Goal: Task Accomplishment & Management: Use online tool/utility

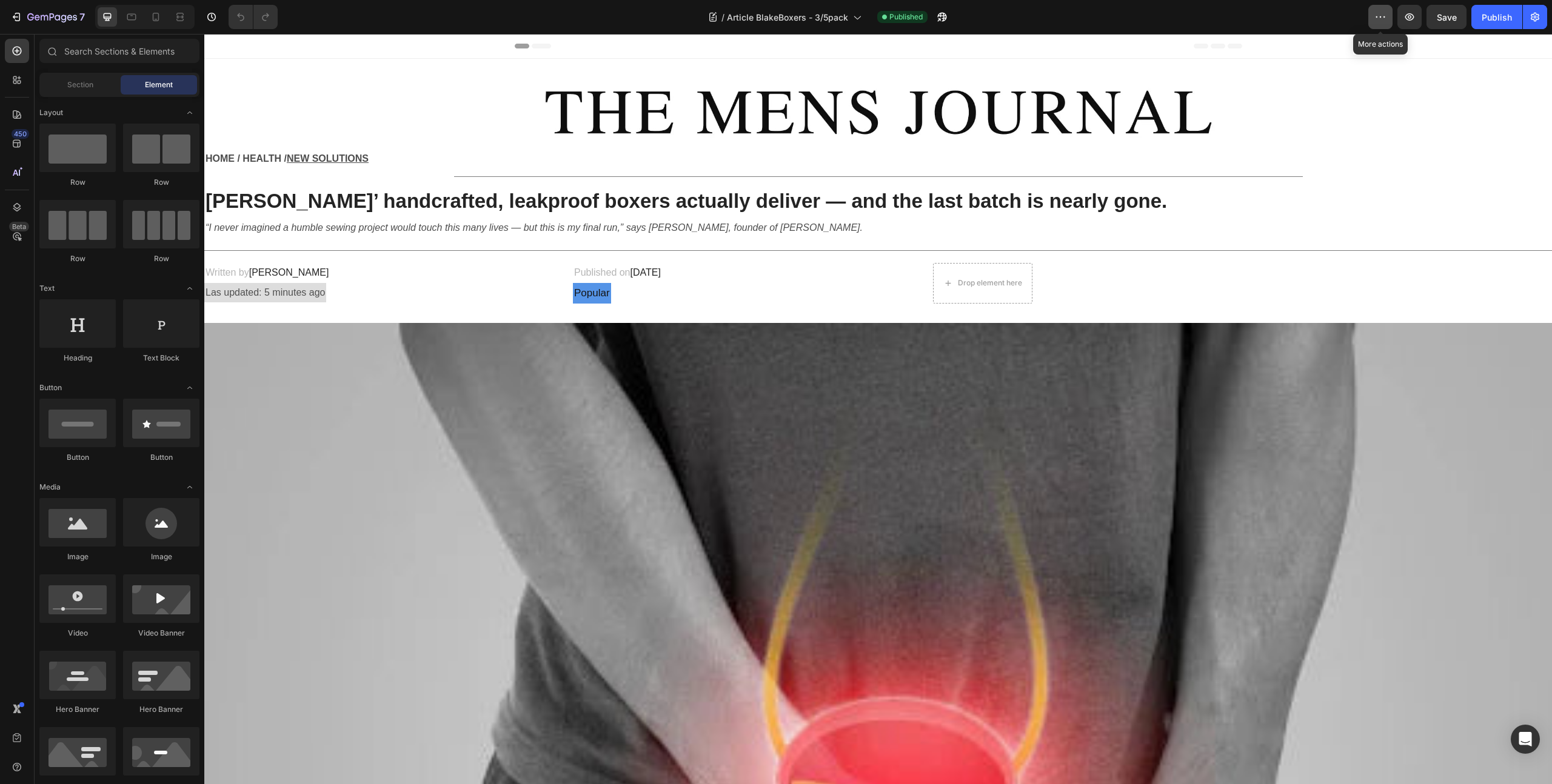
click at [1375, 22] on icon "button" at bounding box center [1380, 17] width 12 height 12
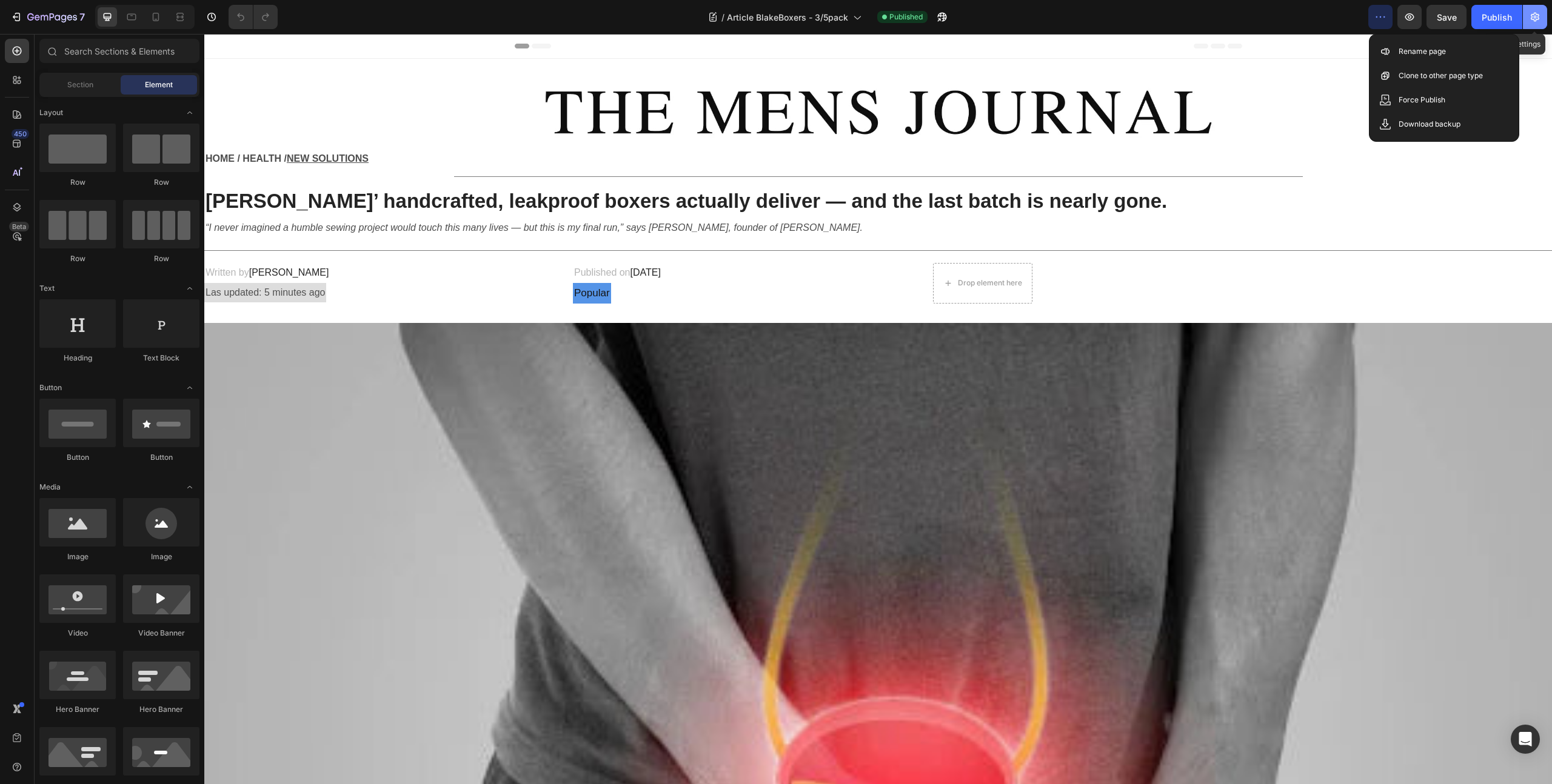
click at [1536, 19] on icon "button" at bounding box center [1534, 17] width 8 height 9
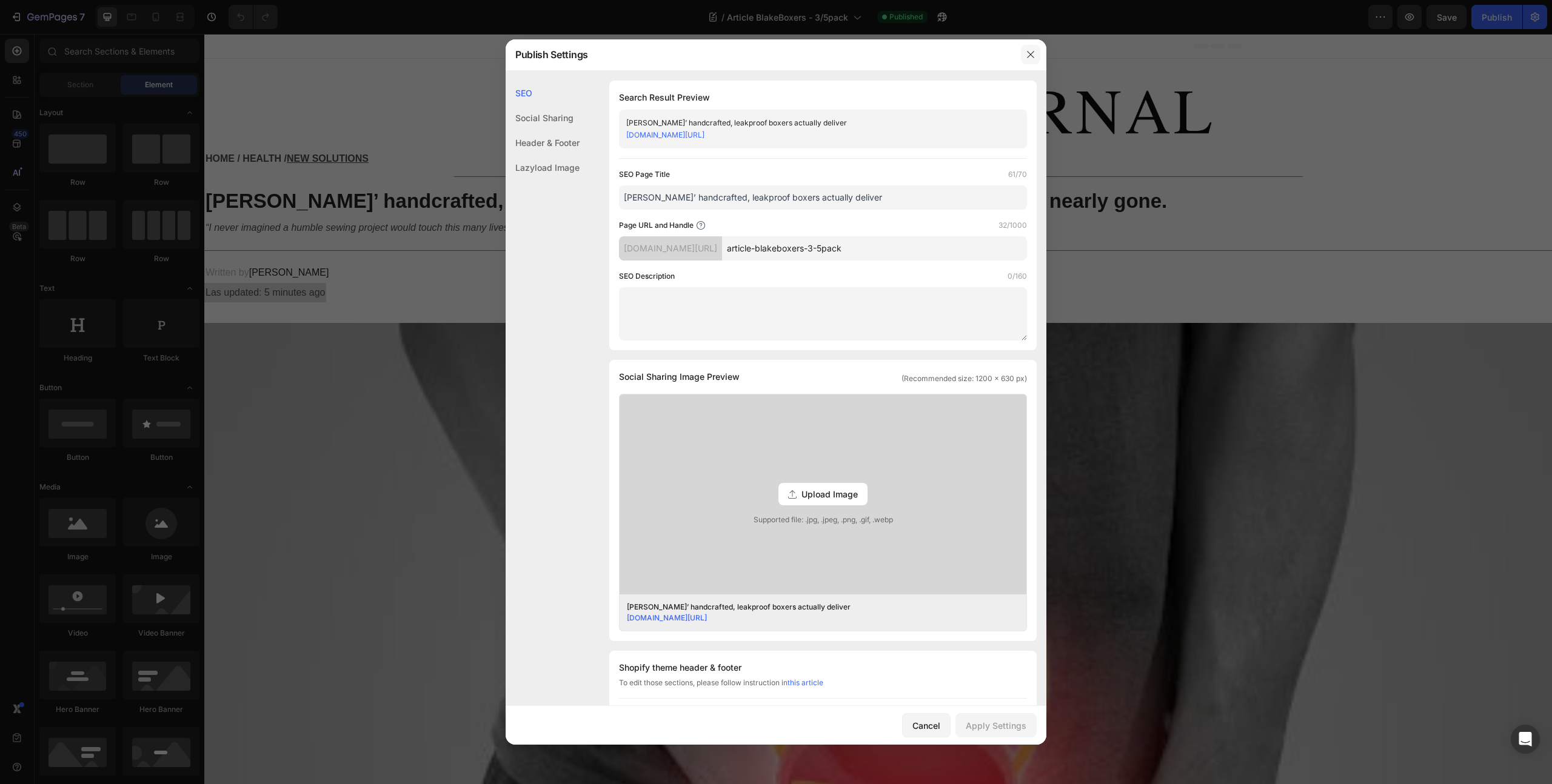
click at [1029, 57] on icon "button" at bounding box center [1031, 55] width 10 height 10
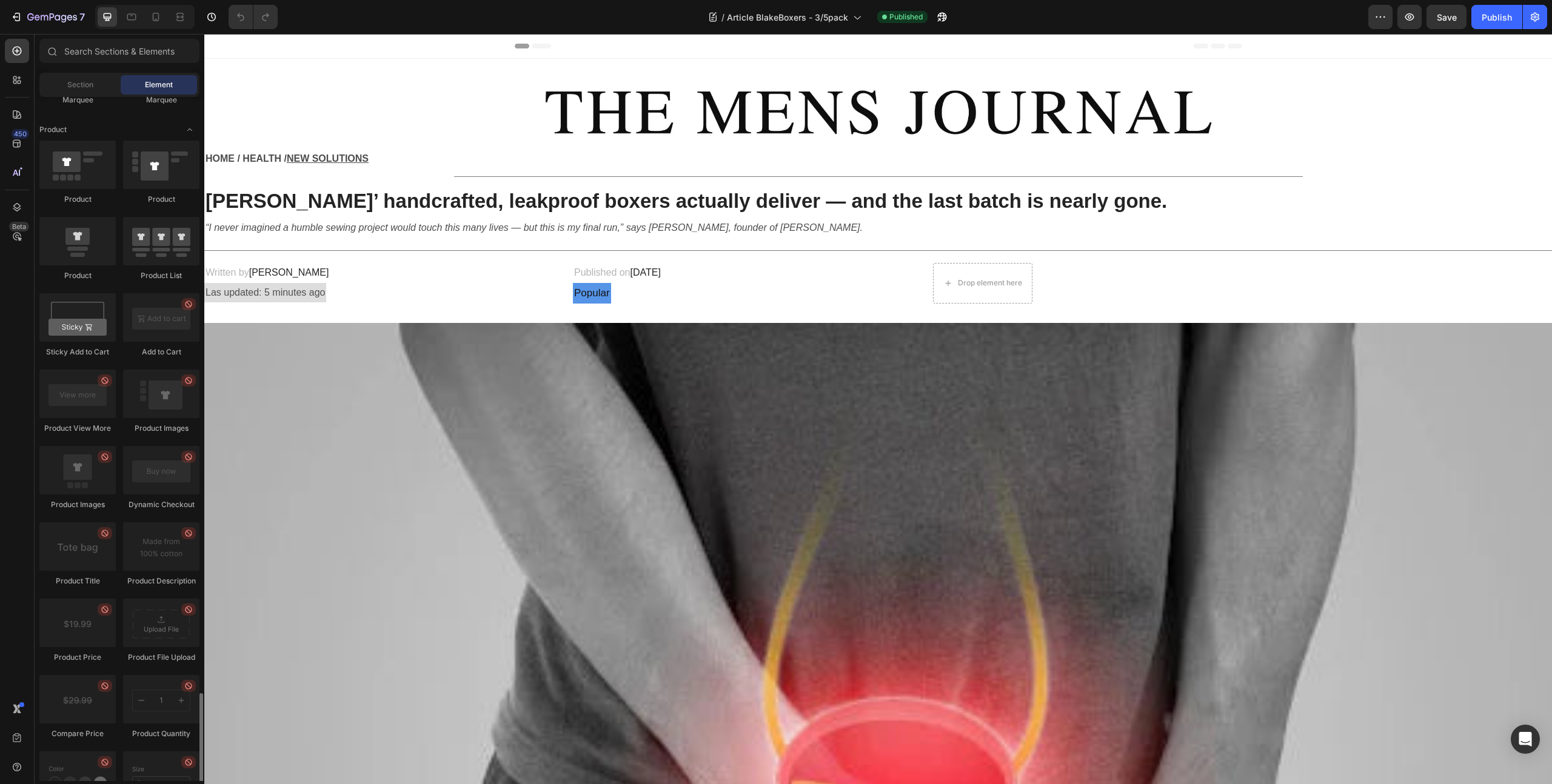
scroll to position [1416, 0]
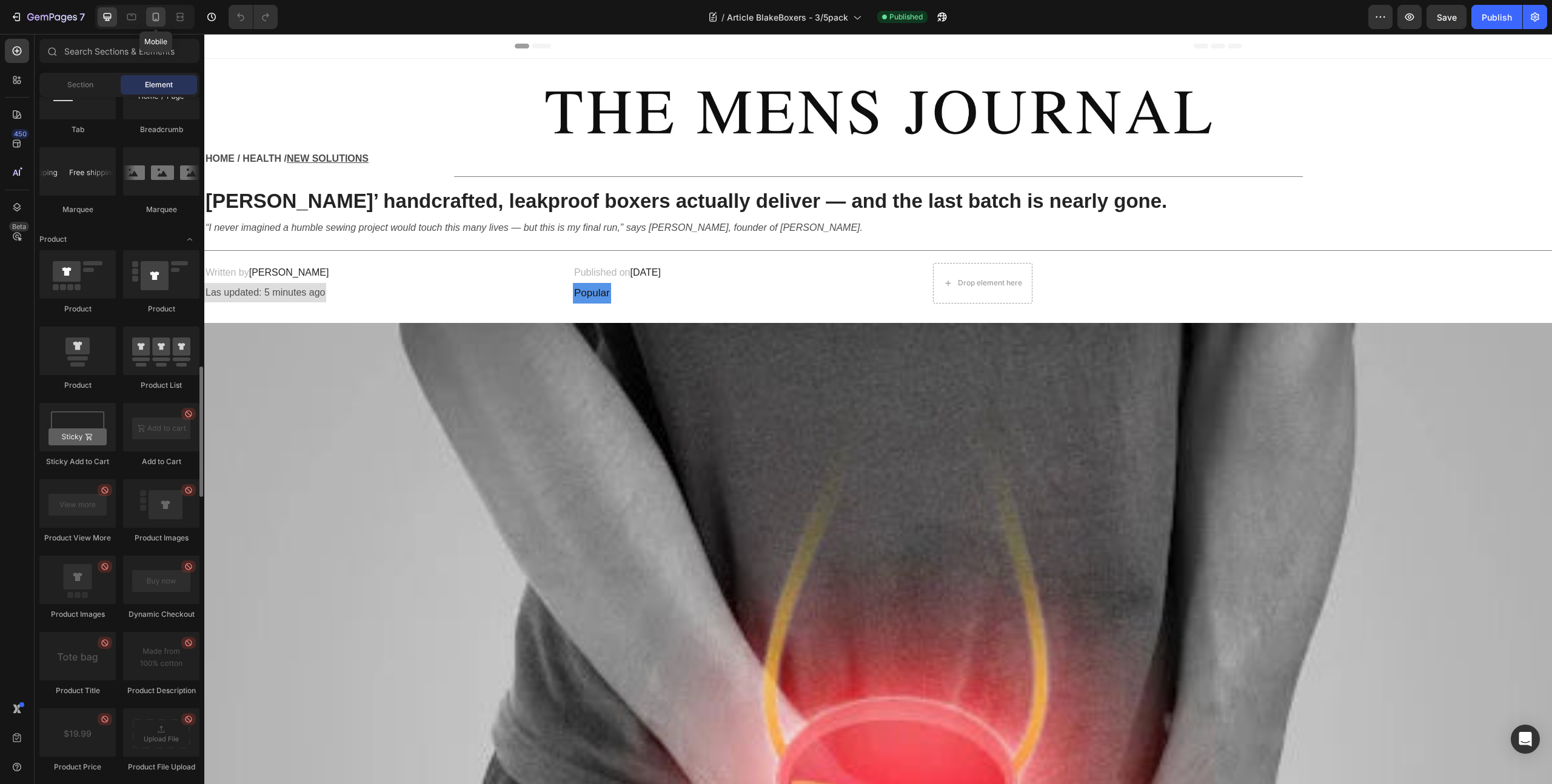
click at [154, 19] on icon at bounding box center [156, 17] width 12 height 12
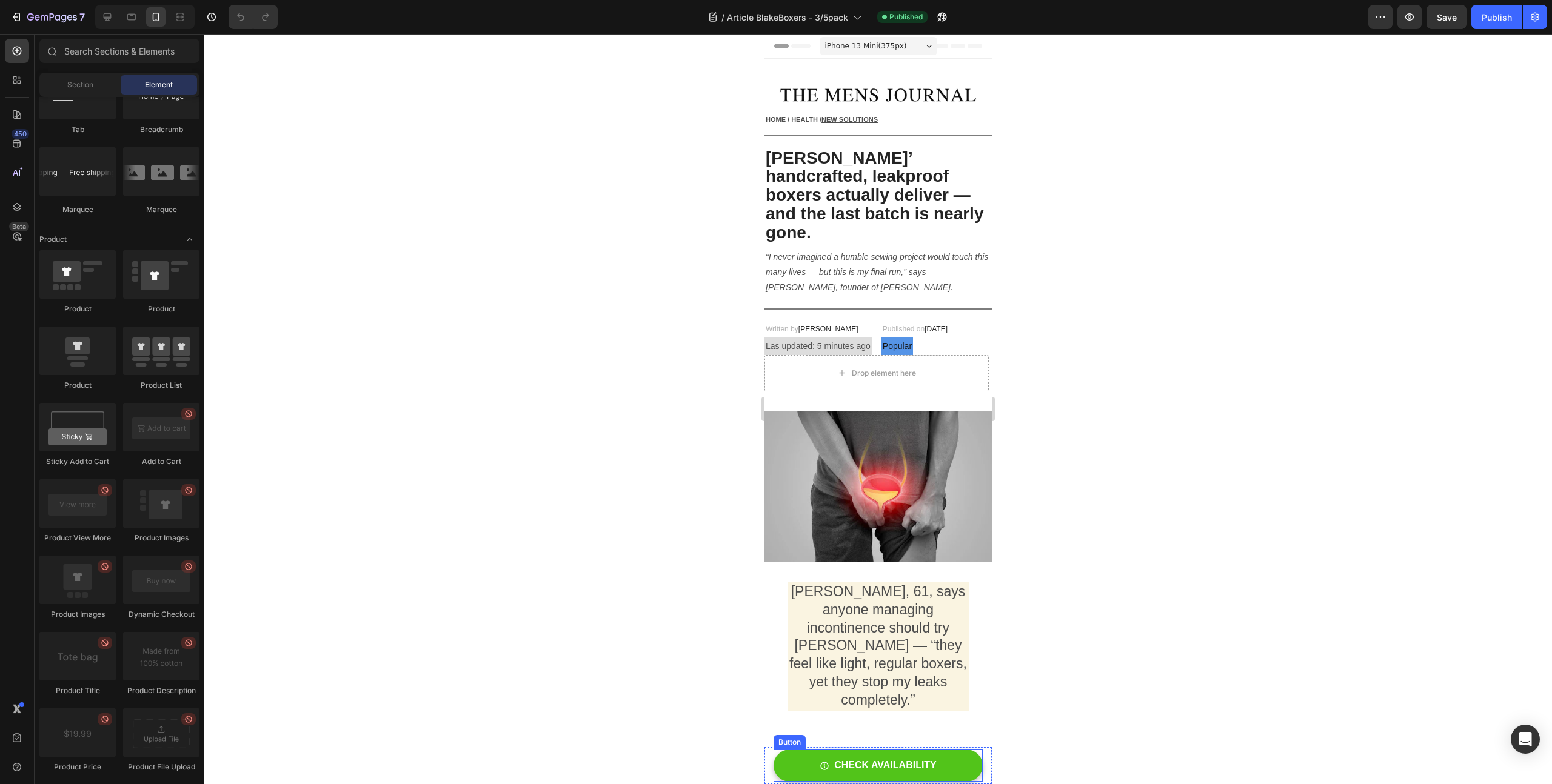
click at [960, 770] on link "CHECK AVAILABILITY" at bounding box center [878, 766] width 209 height 32
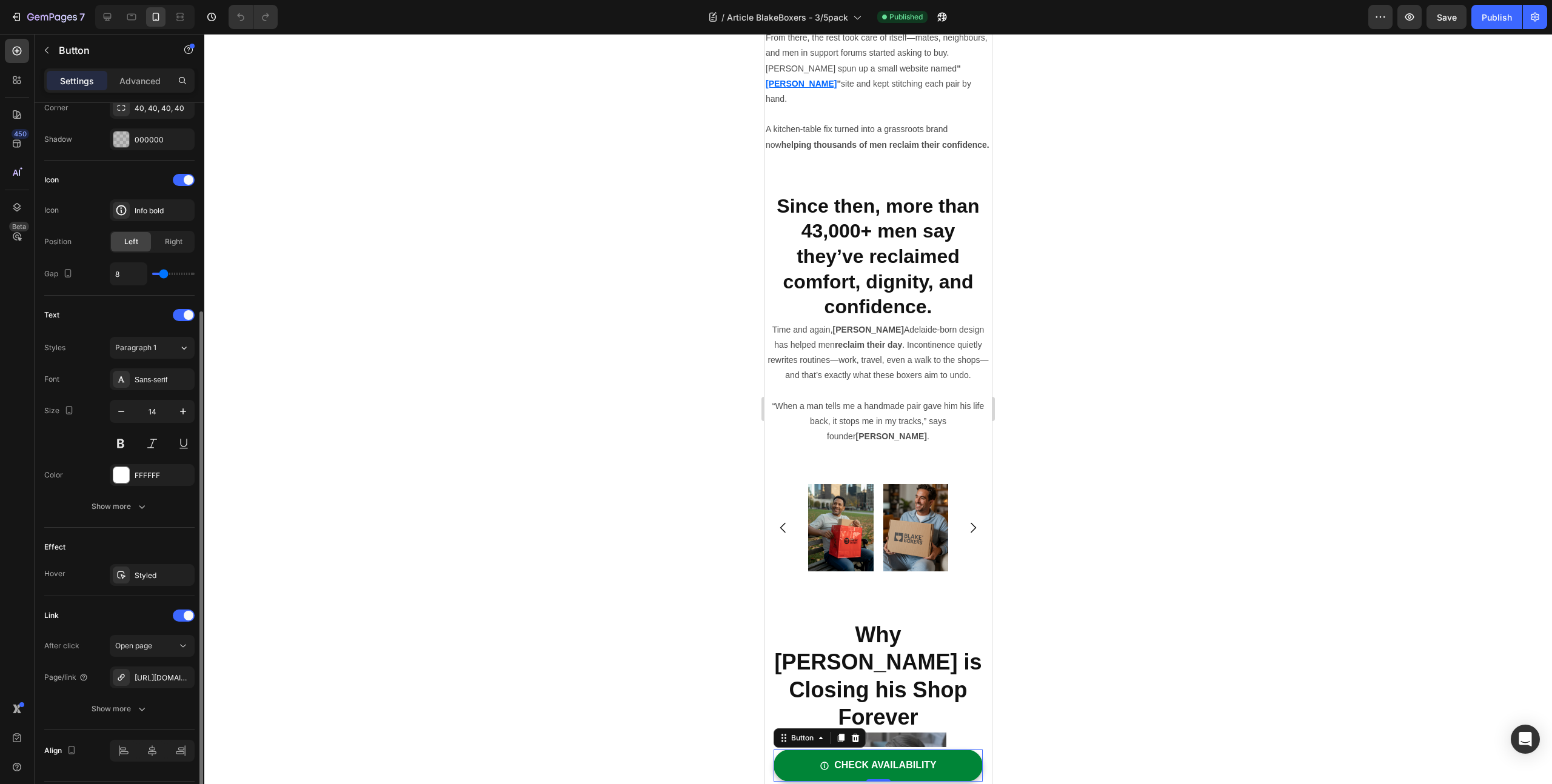
scroll to position [344, 0]
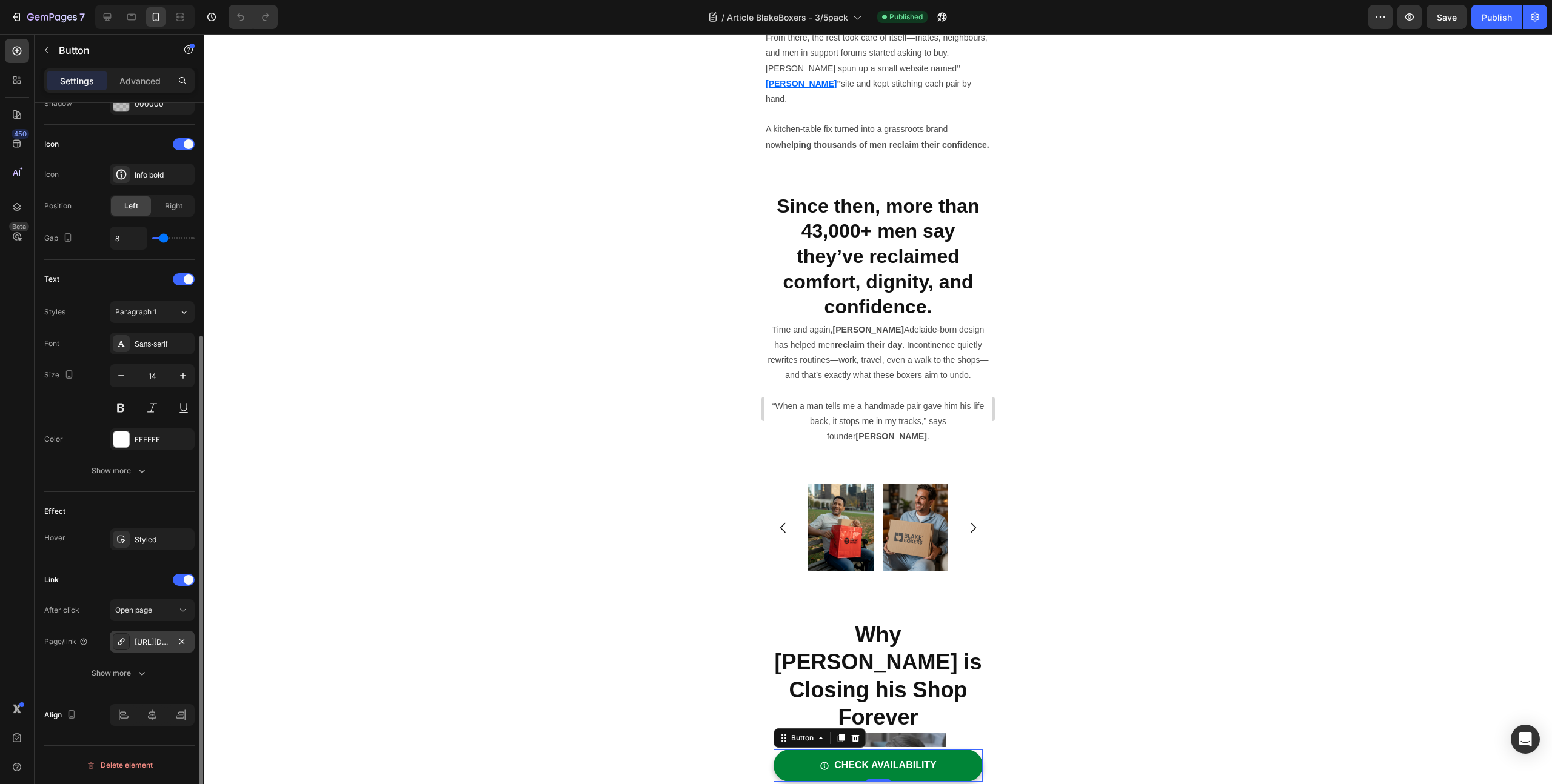
click at [149, 640] on div "[URL][DOMAIN_NAME]" at bounding box center [152, 642] width 35 height 11
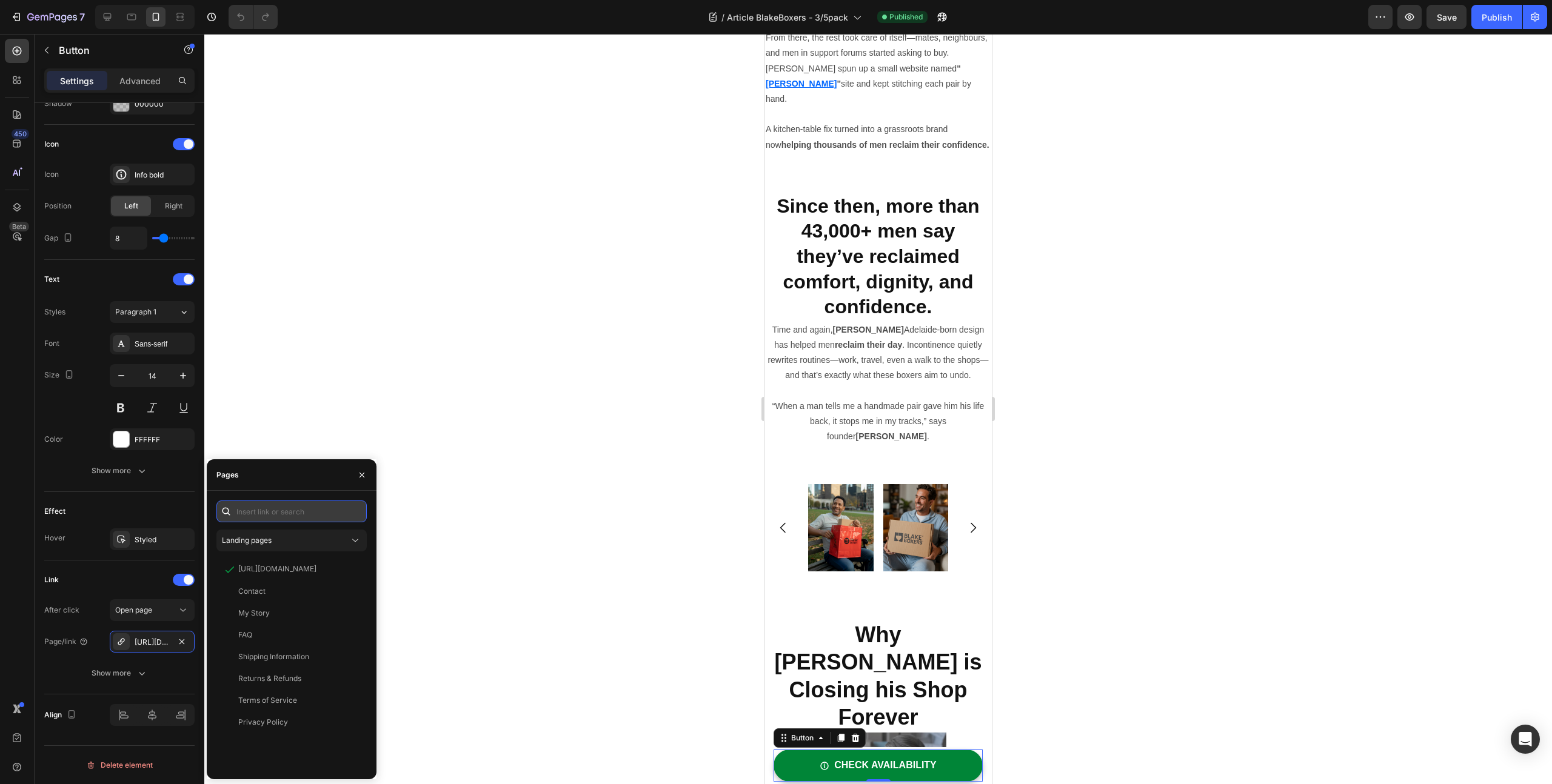
click at [286, 515] on input "text" at bounding box center [291, 512] width 150 height 22
paste input "[URL][DOMAIN_NAME]"
type input "[URL][DOMAIN_NAME]"
click at [294, 543] on div "[URL][DOMAIN_NAME]" at bounding box center [277, 540] width 78 height 11
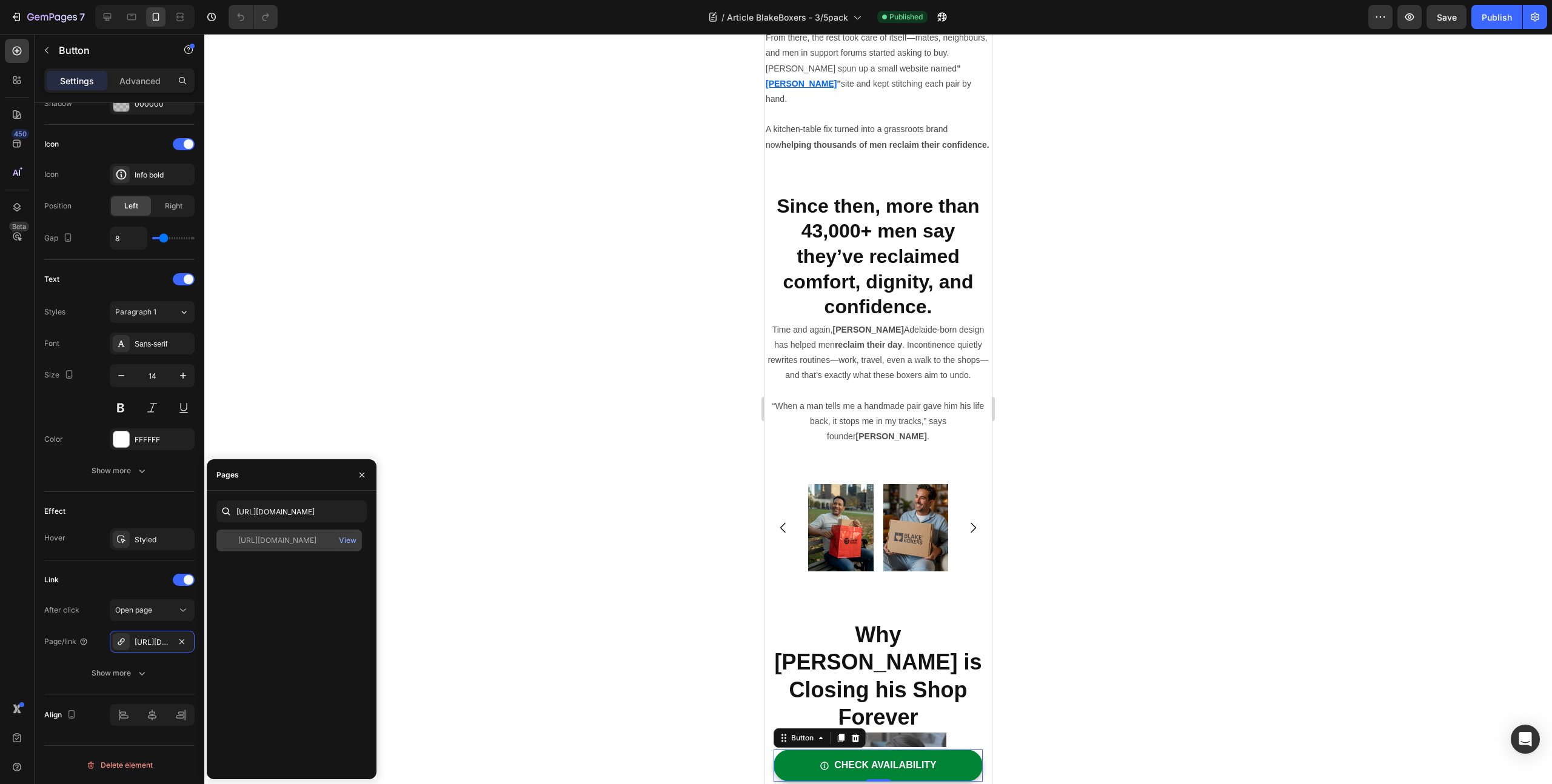
scroll to position [0, 0]
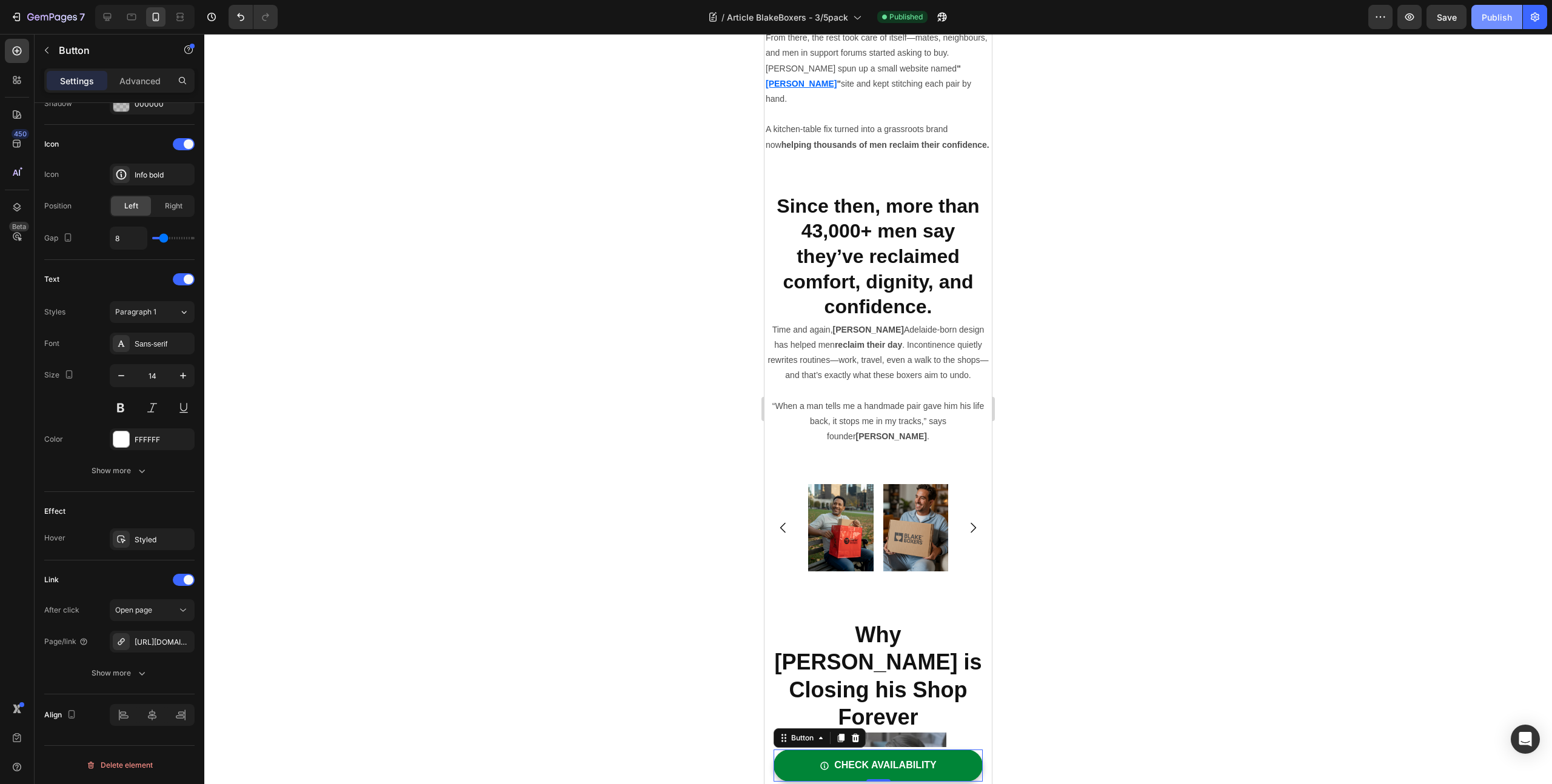
click at [1503, 20] on div "Publish" at bounding box center [1496, 17] width 30 height 13
click at [1405, 25] on button "button" at bounding box center [1409, 17] width 25 height 25
click at [18, 22] on icon "button" at bounding box center [16, 17] width 12 height 12
